Goal: Navigation & Orientation: Go to known website

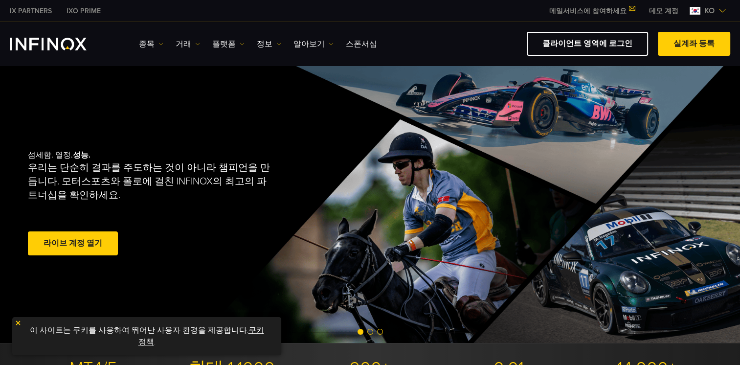
click at [597, 43] on link "클라이언트 영역에 로그인" at bounding box center [587, 44] width 121 height 24
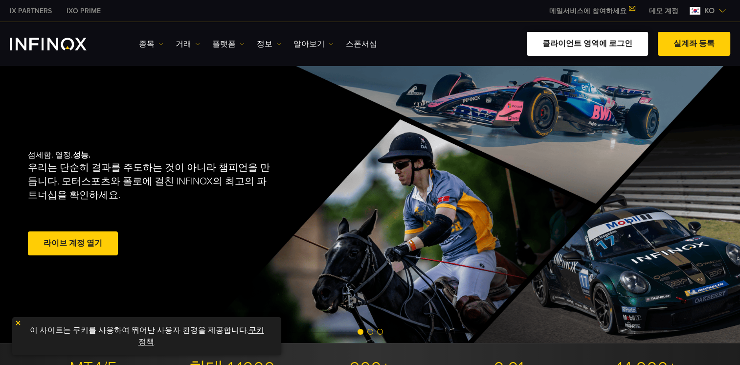
click at [596, 45] on link "클라이언트 영역에 로그인" at bounding box center [587, 44] width 121 height 24
